Goal: Find specific page/section

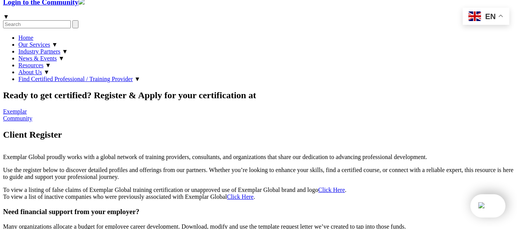
scroll to position [153, 0]
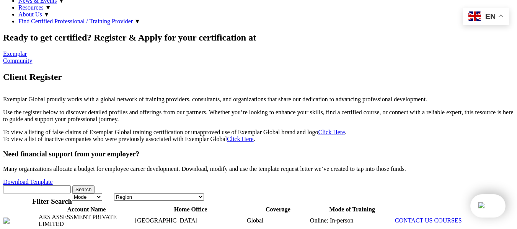
click at [318, 129] on link "Click Here" at bounding box center [331, 132] width 27 height 6
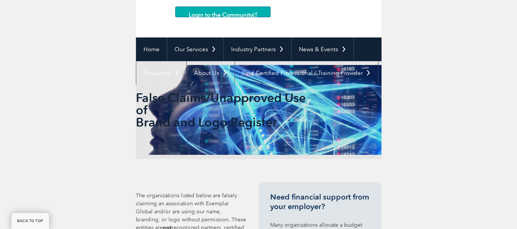
scroll to position [130, 0]
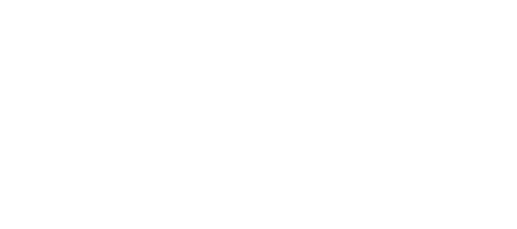
scroll to position [153, 0]
